Goal: Book appointment/travel/reservation

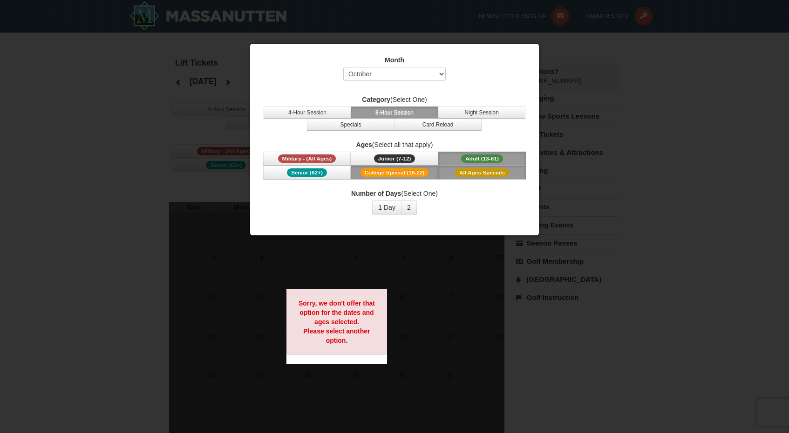
select select "10"
click at [564, 112] on div at bounding box center [394, 216] width 789 height 433
click at [426, 266] on div at bounding box center [394, 216] width 789 height 433
click at [394, 210] on button "1 Day" at bounding box center [386, 208] width 29 height 14
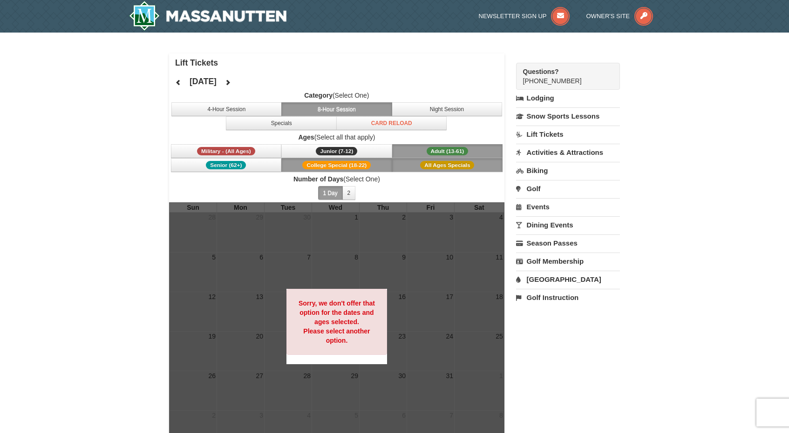
click at [540, 132] on link "Lift Tickets" at bounding box center [568, 134] width 104 height 17
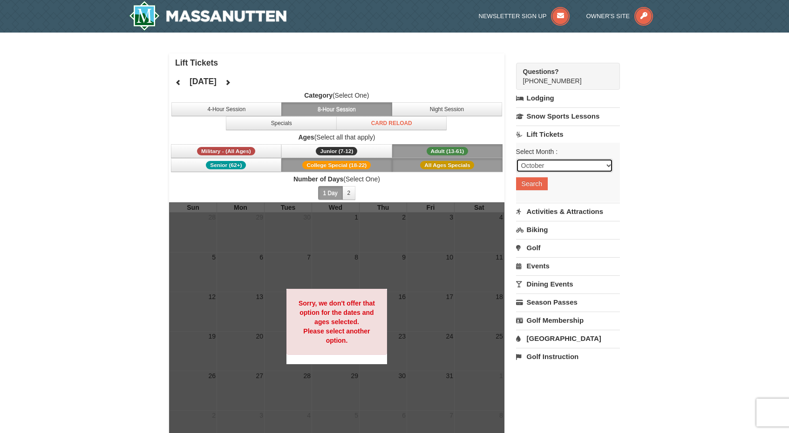
click at [534, 167] on select "October November December January February March April May June July August Sep…" at bounding box center [564, 166] width 97 height 14
click at [516, 159] on select "October November December January February March April May June July August Sep…" at bounding box center [564, 166] width 97 height 14
click at [541, 164] on select "October November December January February March April May June July August Sep…" at bounding box center [564, 166] width 97 height 14
select select "12"
click at [516, 159] on select "October November December January February March April May June July August Sep…" at bounding box center [564, 166] width 97 height 14
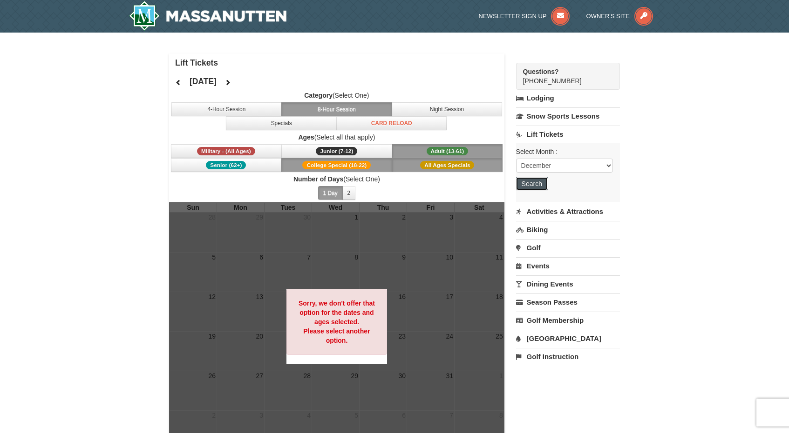
click at [538, 187] on button "Search" at bounding box center [532, 183] width 32 height 13
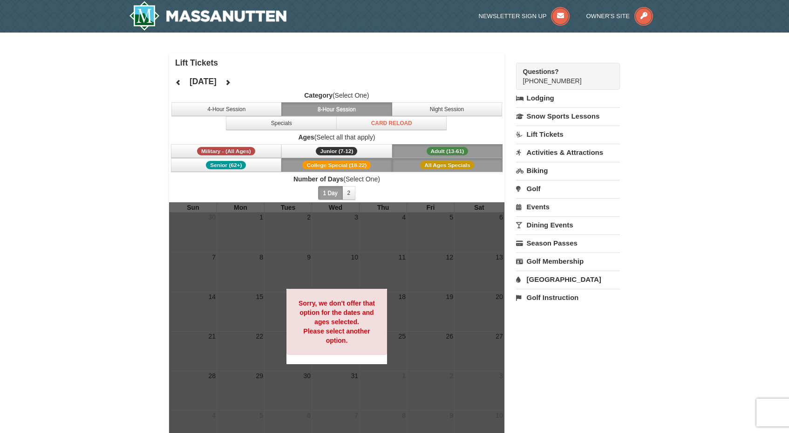
click at [458, 164] on span "All Ages Specials" at bounding box center [447, 165] width 54 height 8
click at [361, 165] on span "College Special (18-22)" at bounding box center [336, 165] width 68 height 8
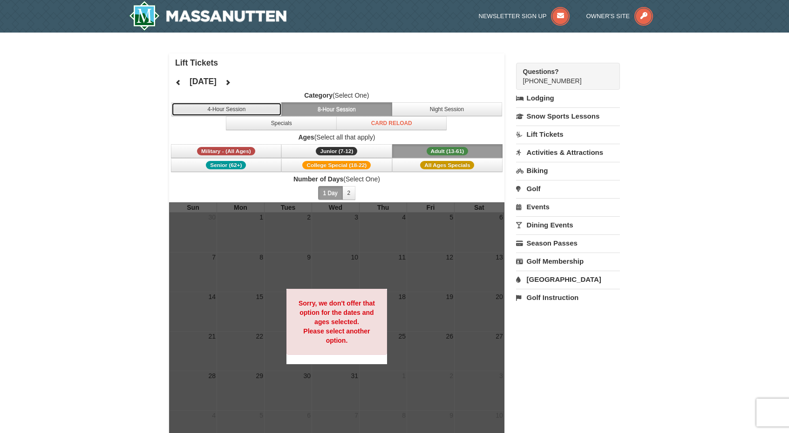
click at [265, 115] on button "4-Hour Session" at bounding box center [226, 109] width 111 height 14
click at [359, 114] on button "8-Hour Session" at bounding box center [336, 109] width 111 height 14
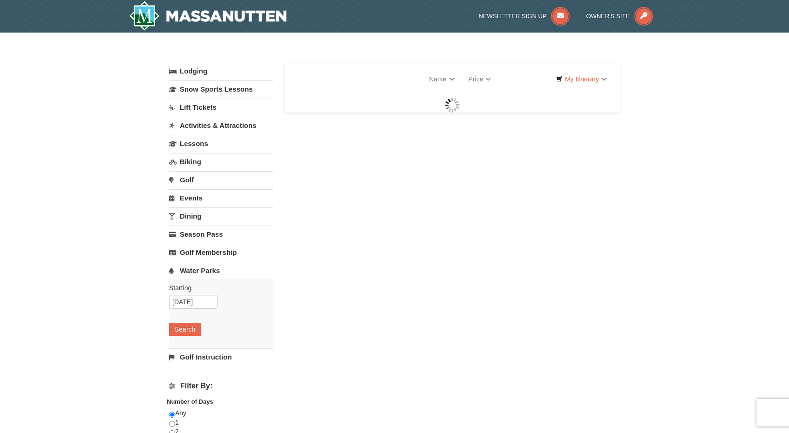
select select "10"
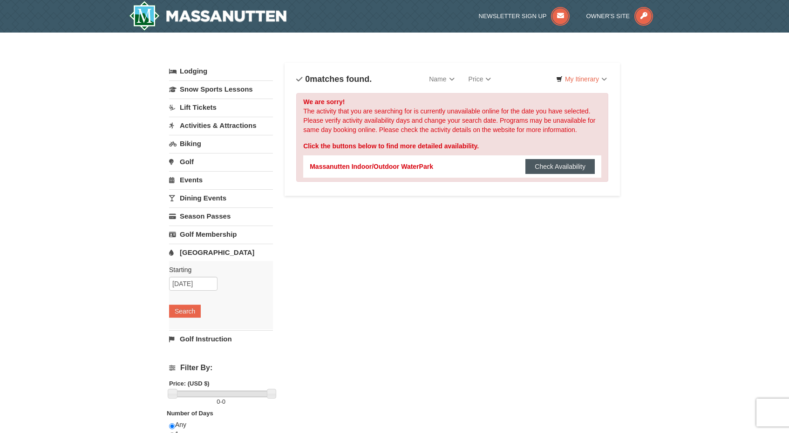
click at [546, 166] on button "Check Availability" at bounding box center [559, 166] width 69 height 15
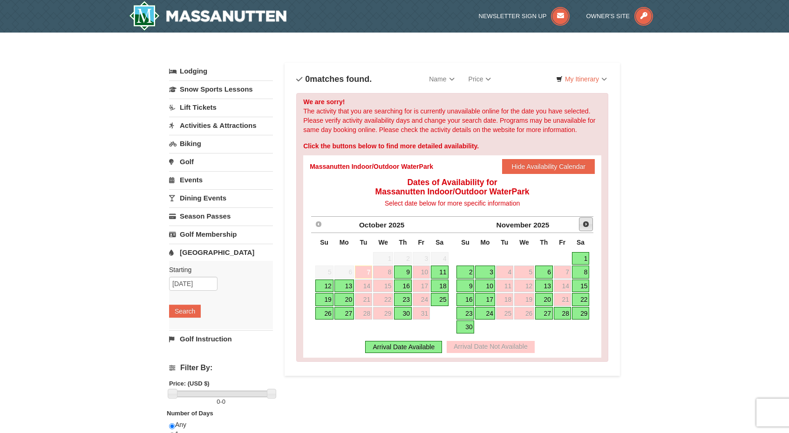
click at [585, 223] on span "Next" at bounding box center [585, 224] width 7 height 7
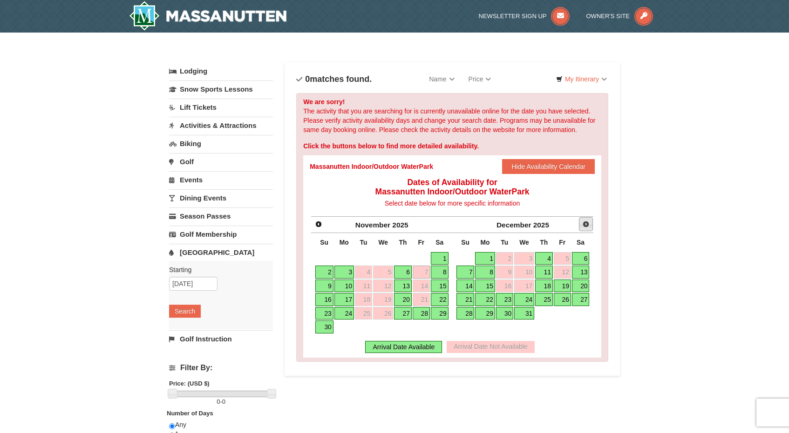
click at [585, 223] on span "Next" at bounding box center [585, 224] width 7 height 7
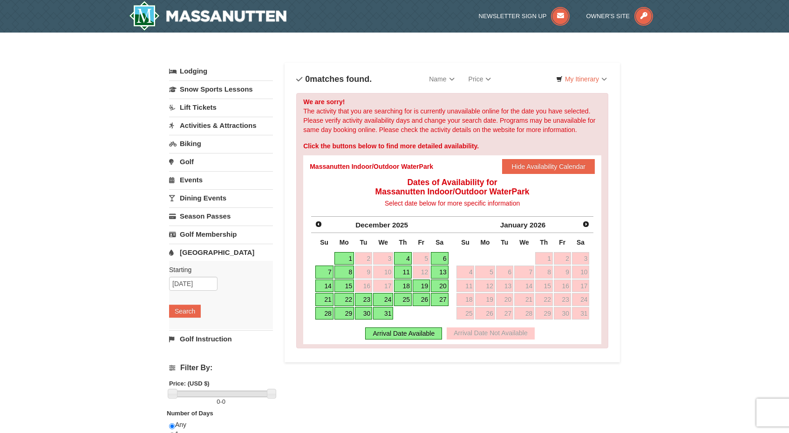
click at [437, 300] on link "27" at bounding box center [440, 299] width 18 height 13
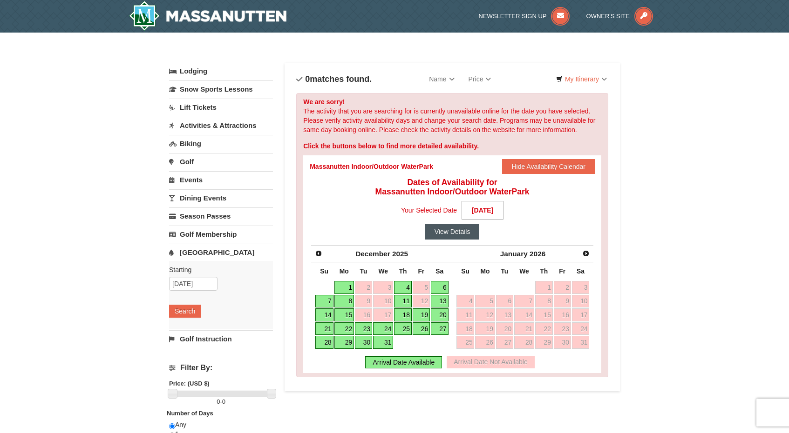
click at [452, 231] on button "View Details" at bounding box center [452, 231] width 54 height 15
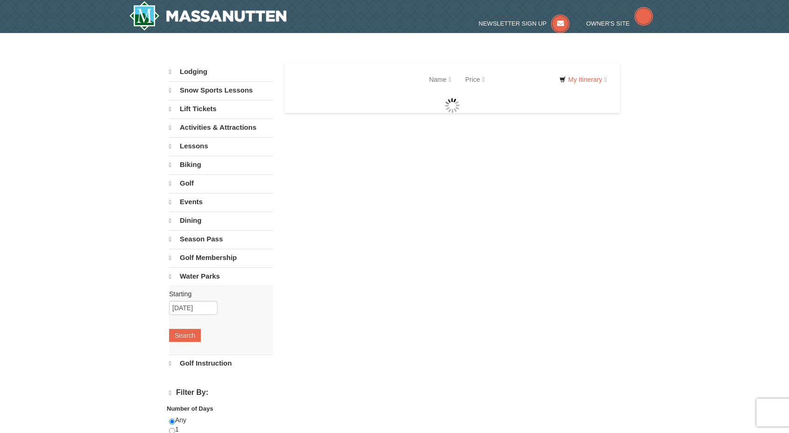
select select "10"
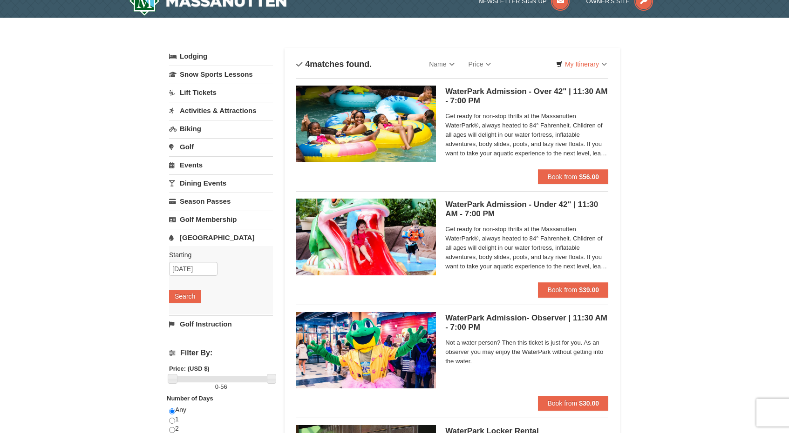
scroll to position [20, 0]
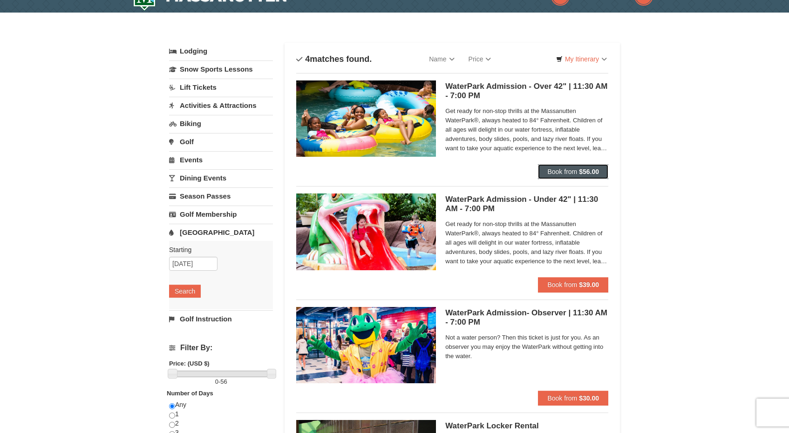
click at [545, 167] on button "Book from $56.00" at bounding box center [573, 171] width 70 height 15
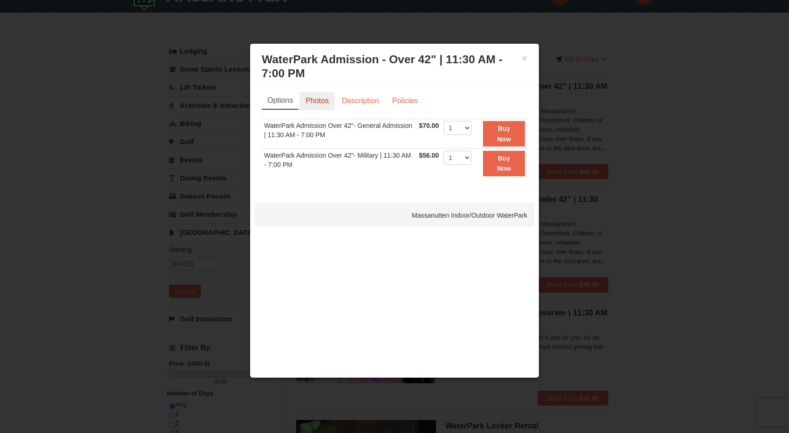
click at [309, 96] on link "Photos" at bounding box center [316, 101] width 35 height 18
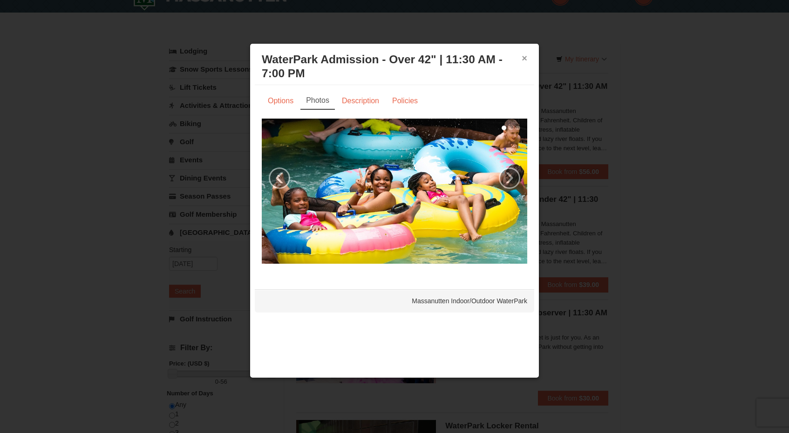
click at [525, 54] on button "×" at bounding box center [524, 58] width 6 height 9
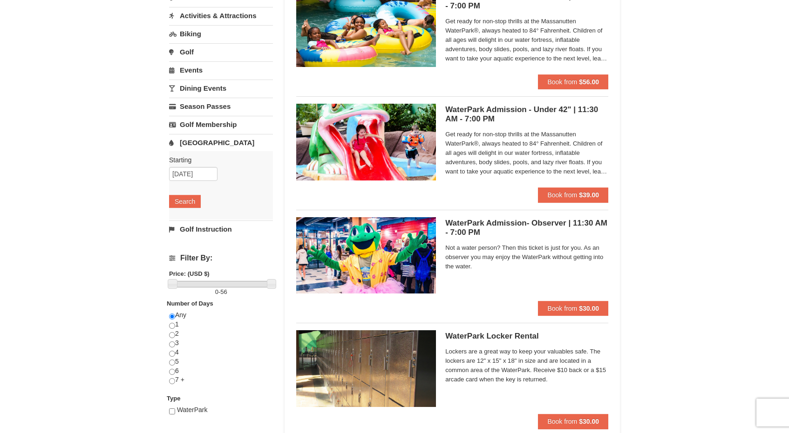
scroll to position [111, 0]
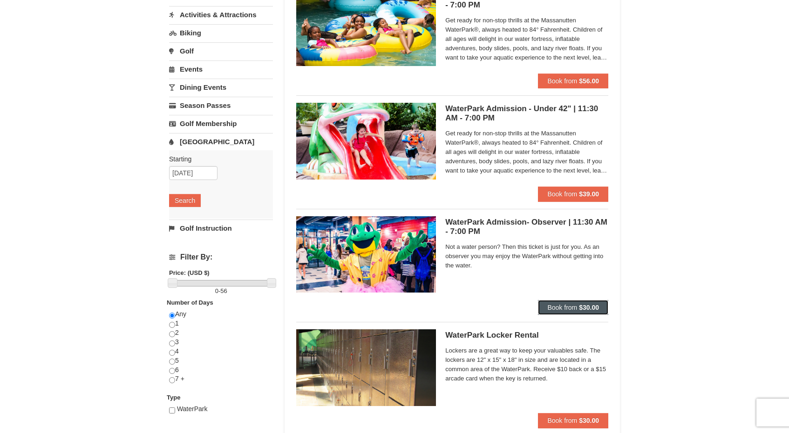
click at [567, 302] on button "Book from $30.00" at bounding box center [573, 307] width 70 height 15
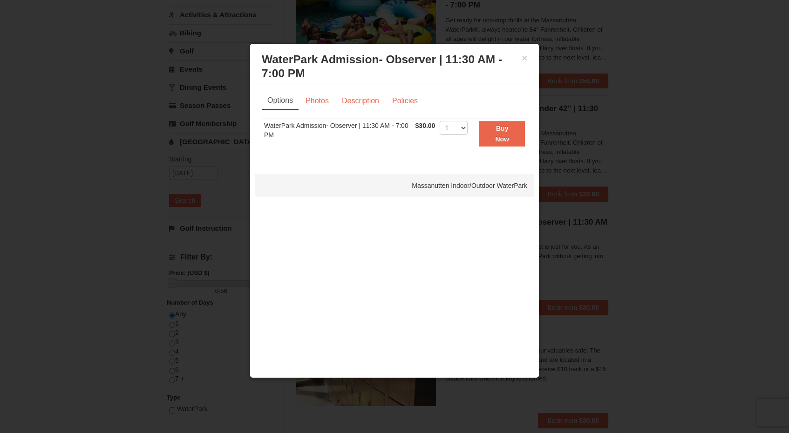
click at [686, 187] on div at bounding box center [394, 216] width 789 height 433
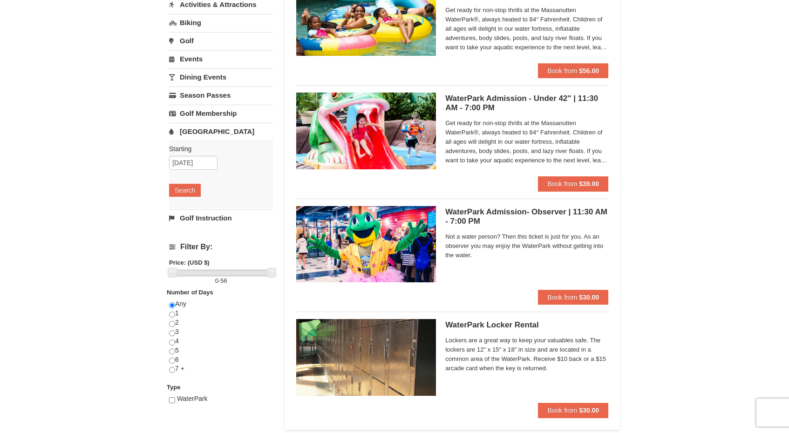
scroll to position [0, 0]
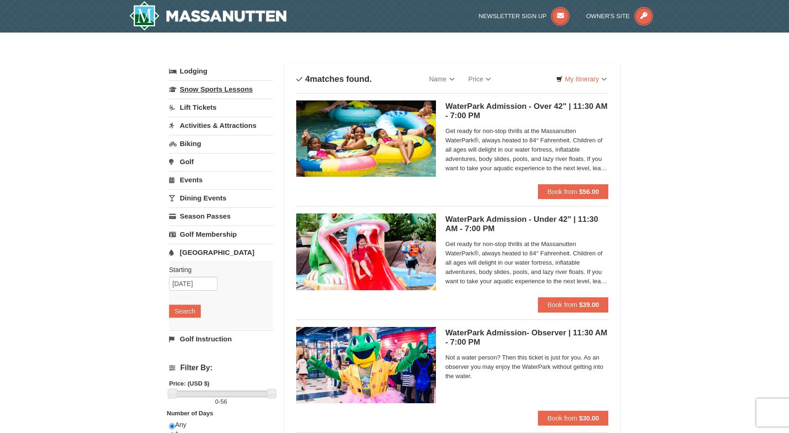
click at [229, 88] on link "Snow Sports Lessons" at bounding box center [221, 89] width 104 height 17
